Goal: Check status: Check status

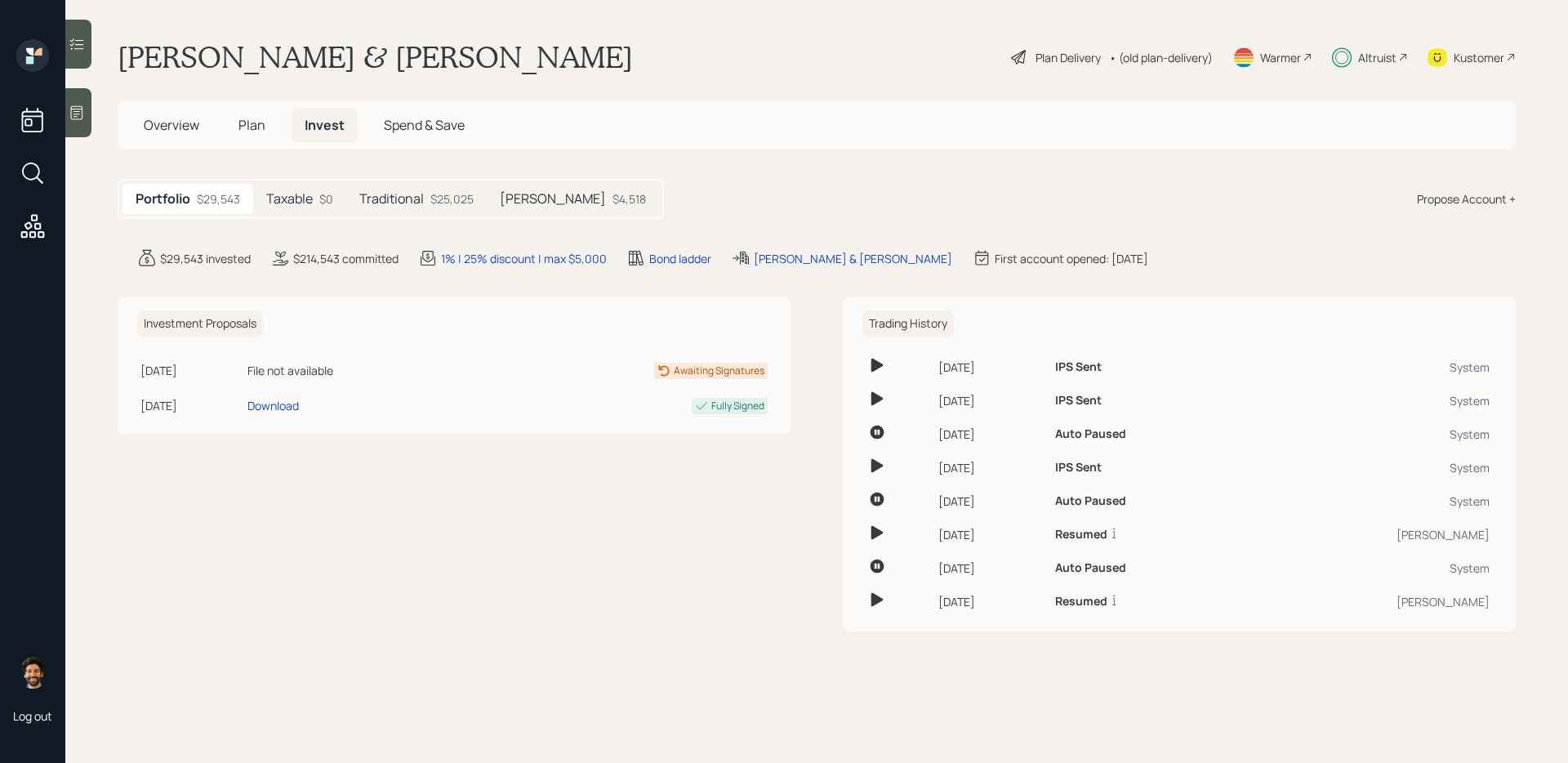
click at [441, 203] on div "$25,025" at bounding box center [451, 198] width 43 height 17
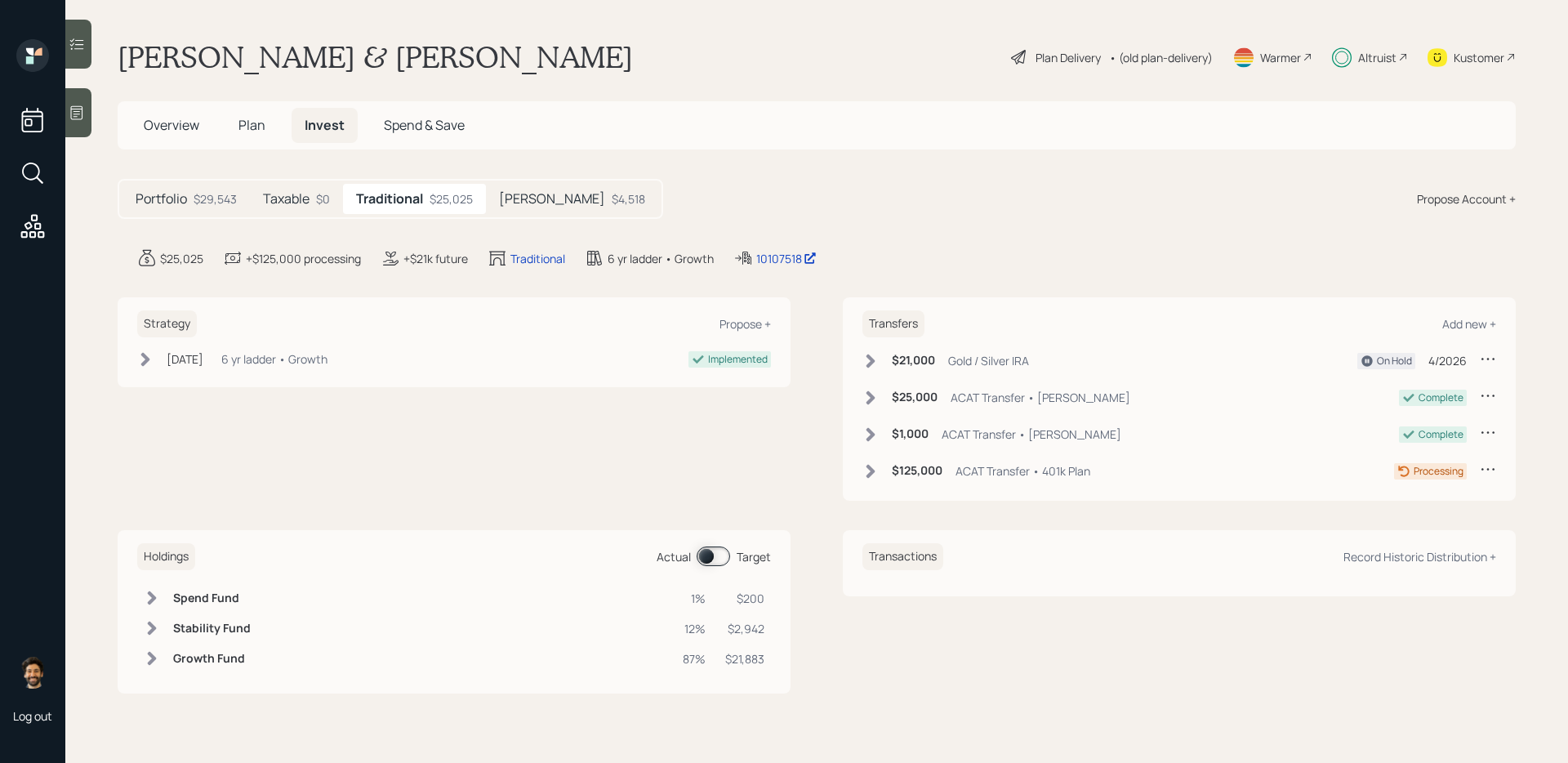
click at [724, 559] on span at bounding box center [713, 555] width 34 height 19
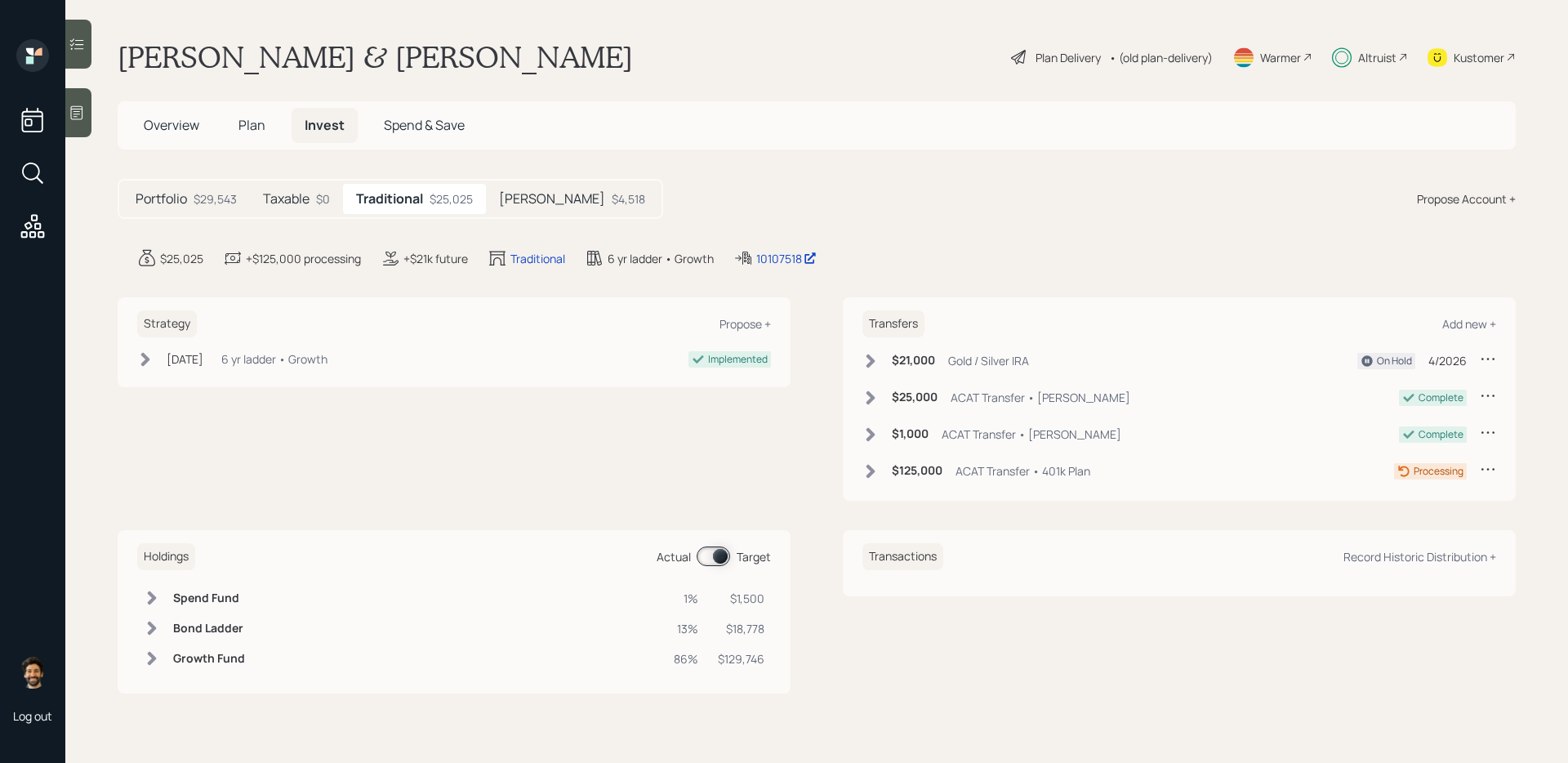
click at [724, 559] on span at bounding box center [713, 555] width 34 height 19
click at [152, 629] on icon at bounding box center [152, 628] width 9 height 14
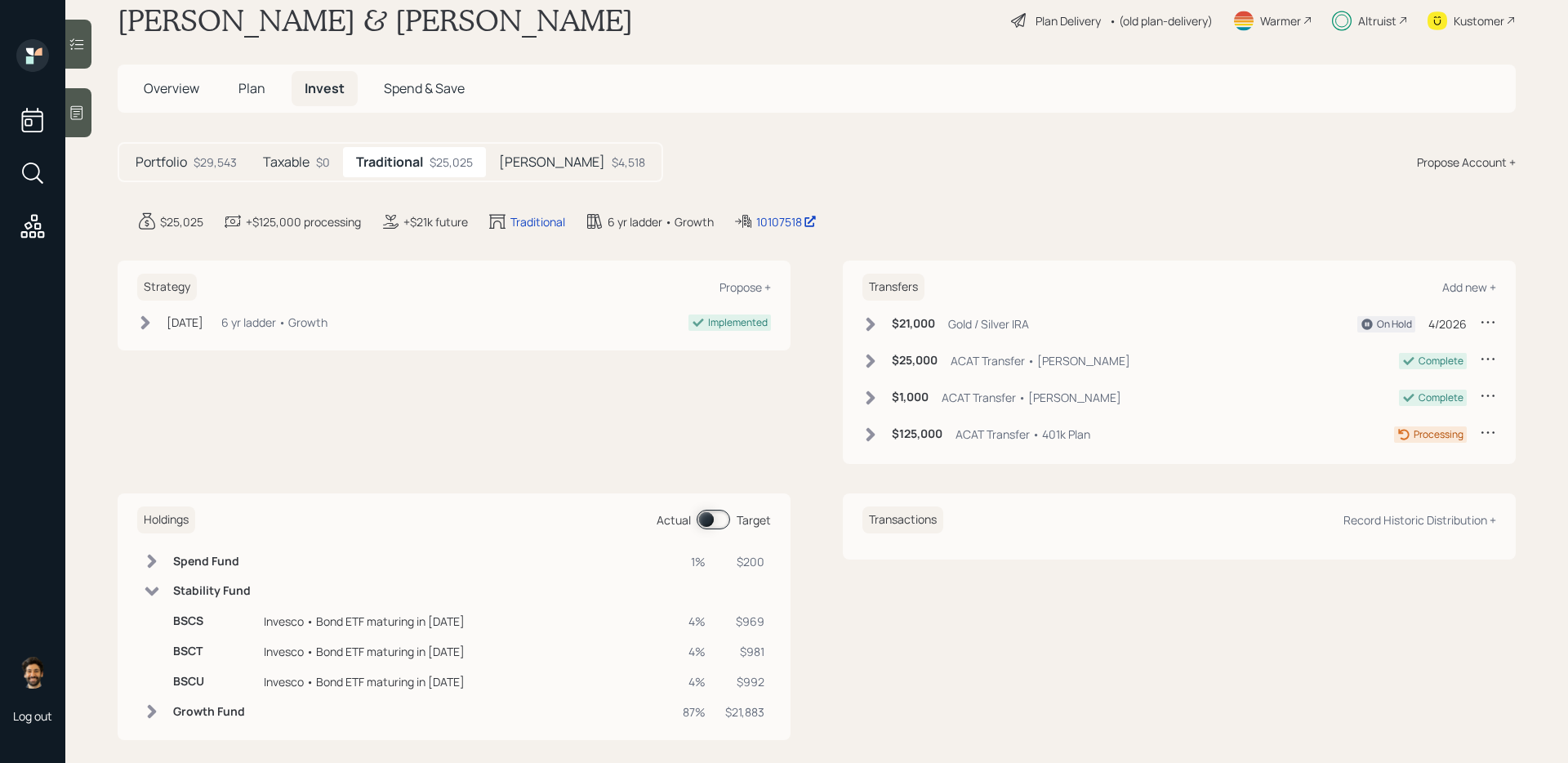
scroll to position [44, 0]
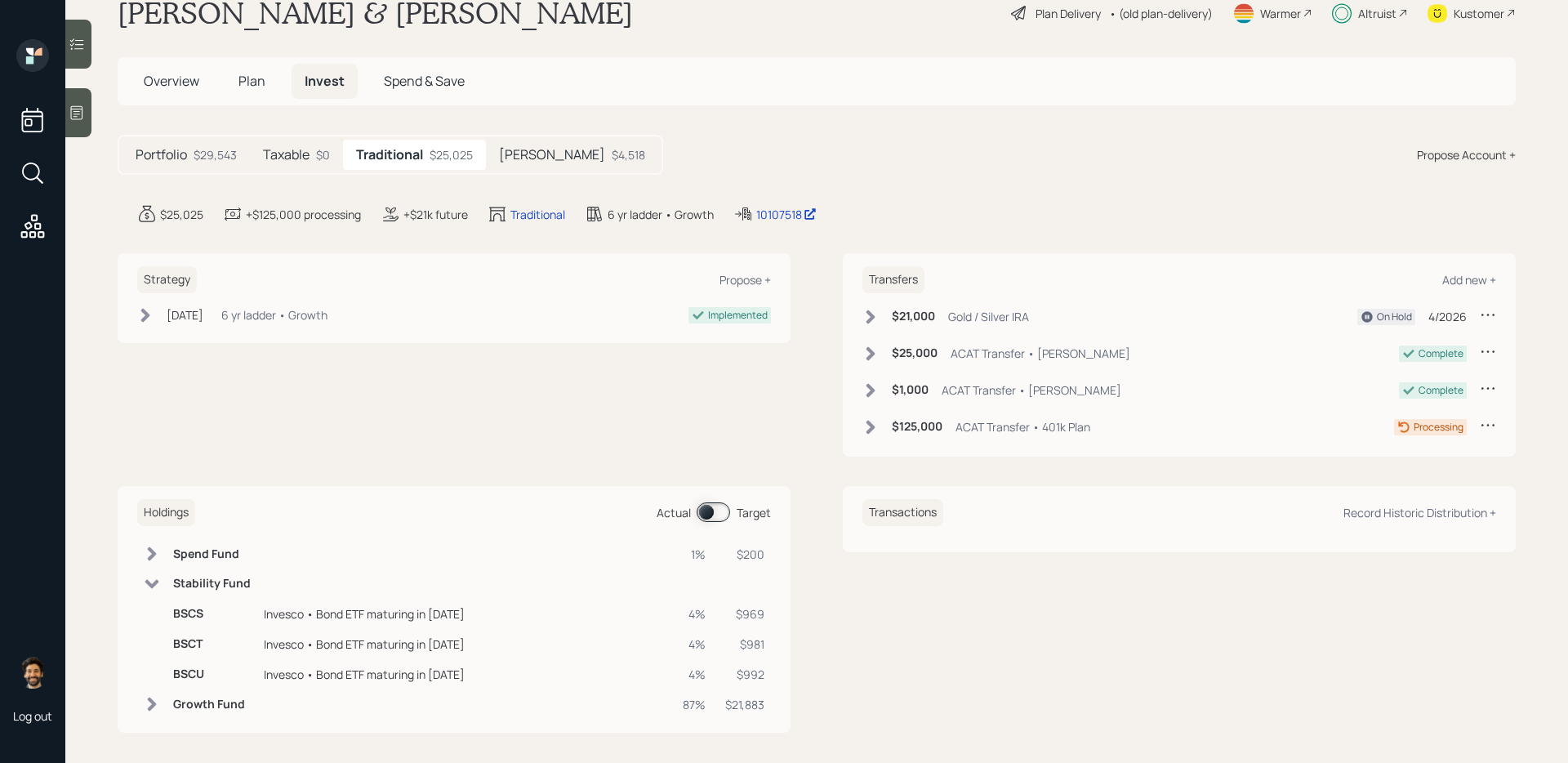
click at [713, 512] on span at bounding box center [713, 512] width 34 height 19
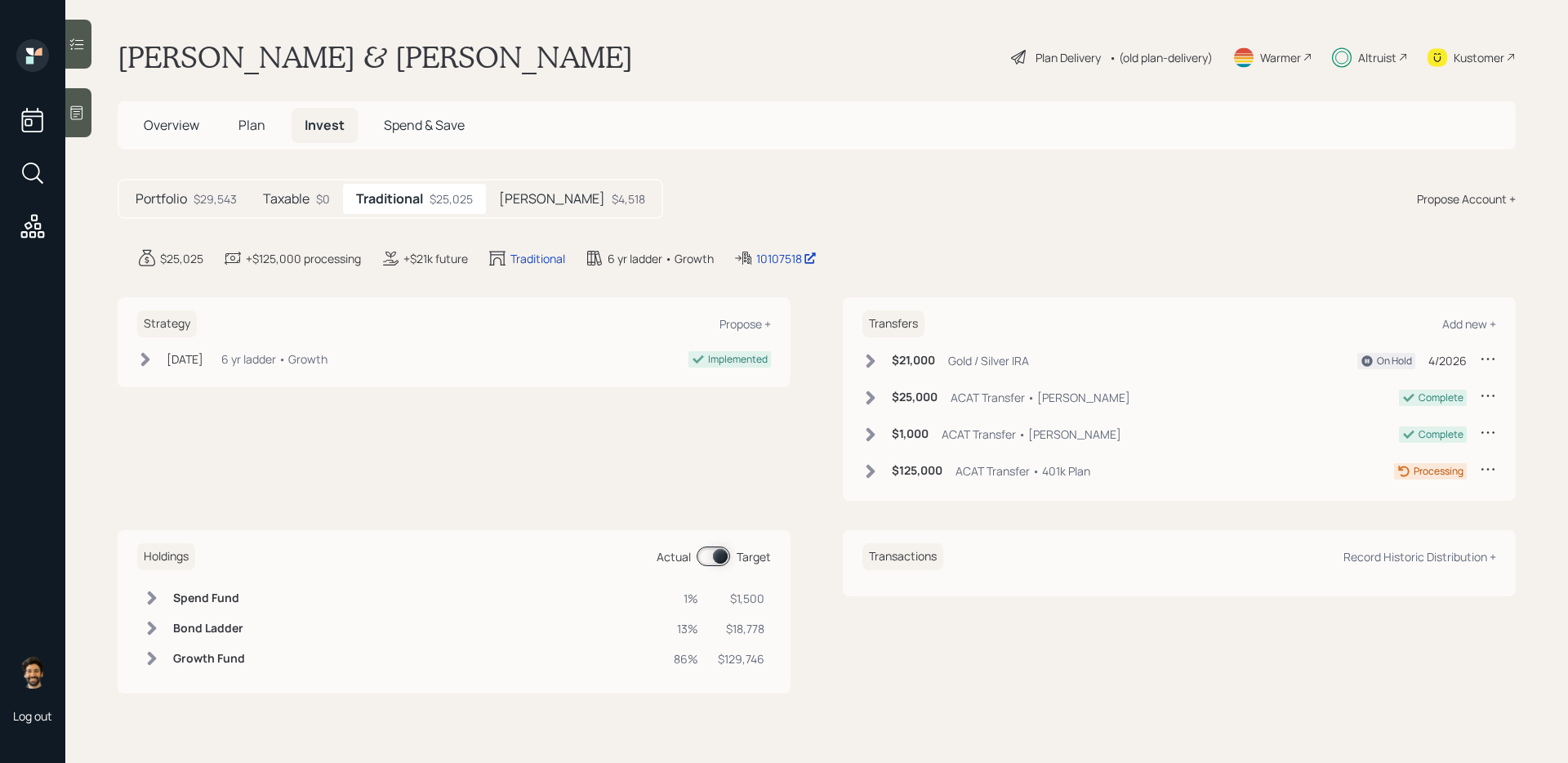
click at [153, 626] on icon at bounding box center [152, 628] width 9 height 14
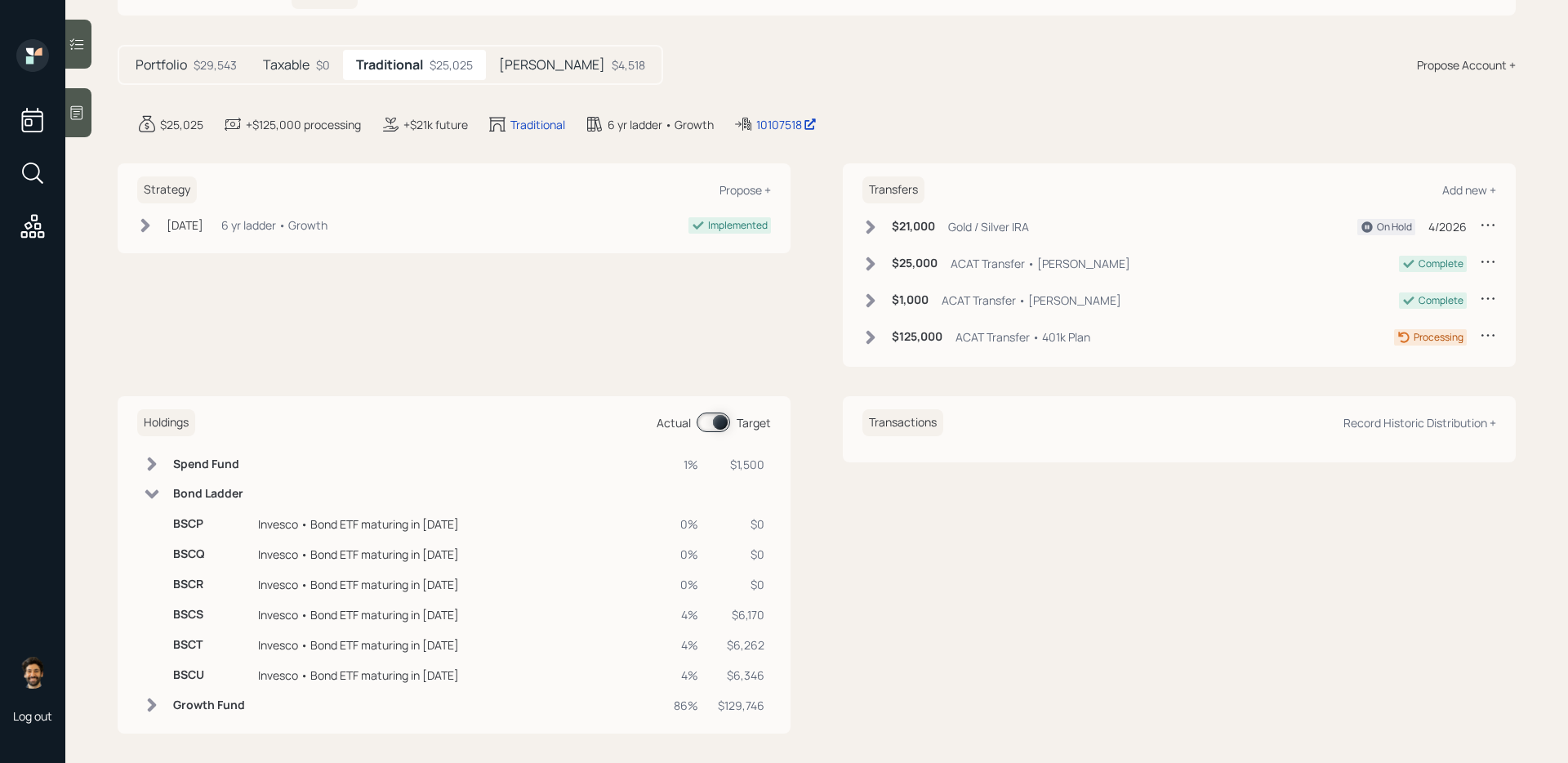
scroll to position [134, 0]
click at [713, 414] on span at bounding box center [713, 421] width 34 height 19
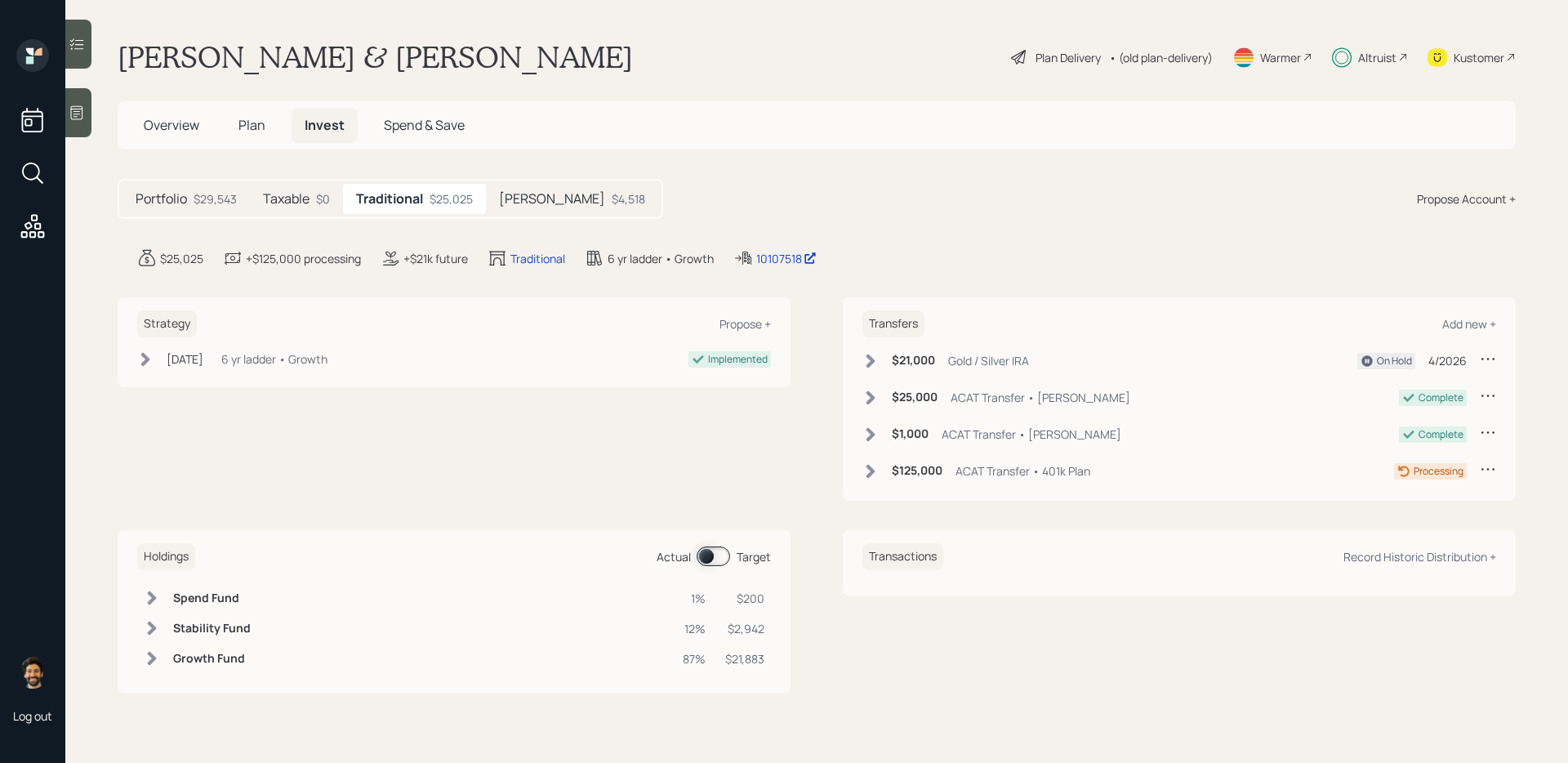
click at [260, 125] on span "Plan" at bounding box center [252, 124] width 27 height 18
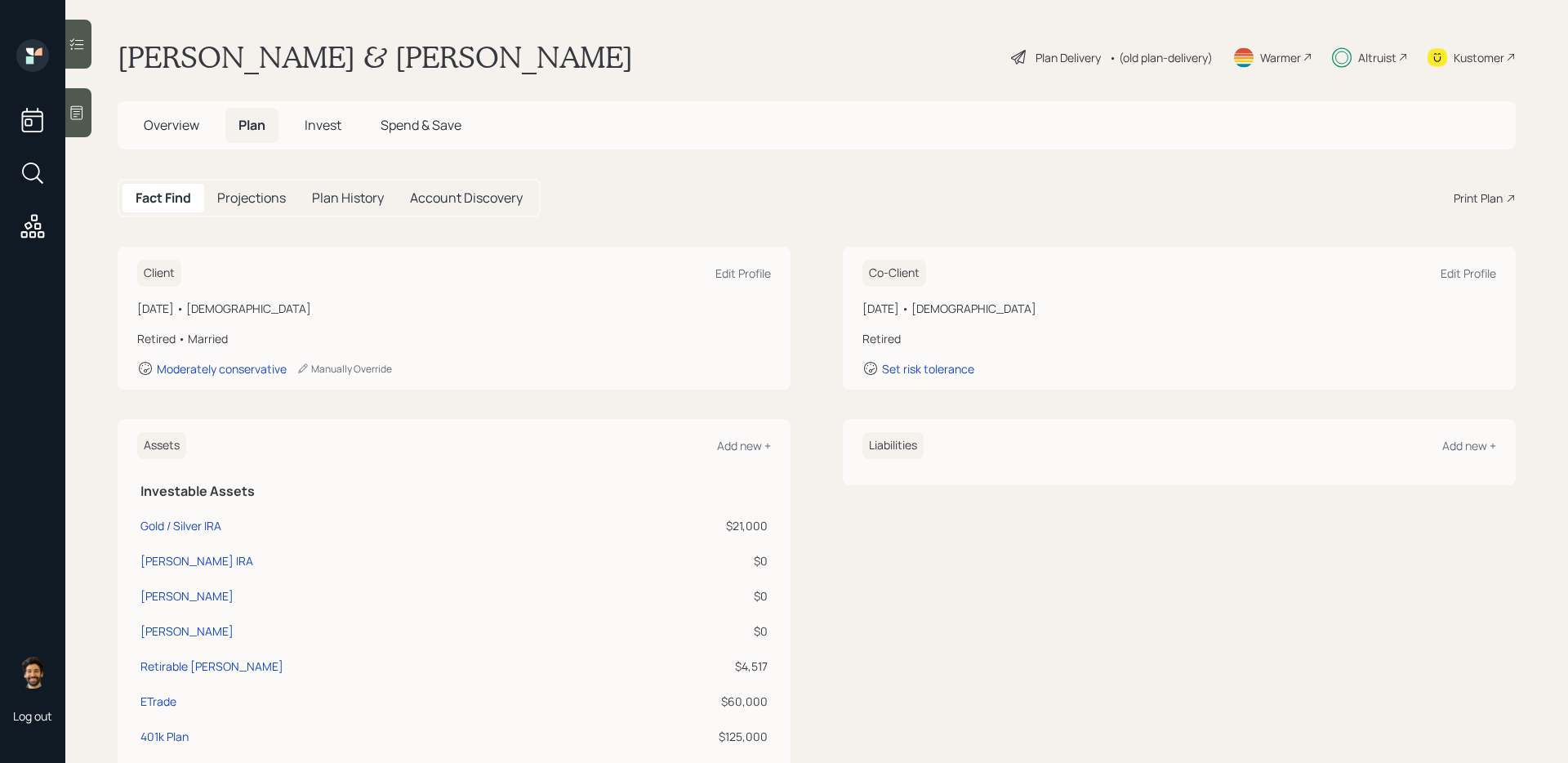
click at [325, 128] on span "Invest" at bounding box center [323, 124] width 37 height 18
